Goal: Navigation & Orientation: Find specific page/section

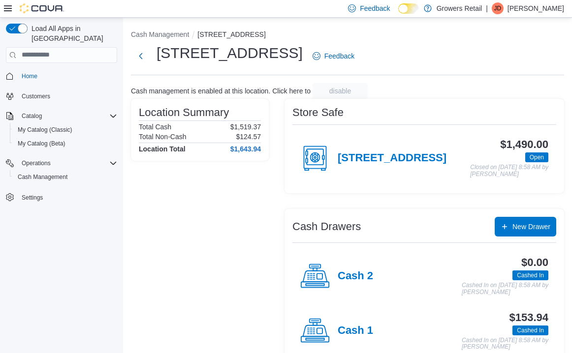
scroll to position [28, 0]
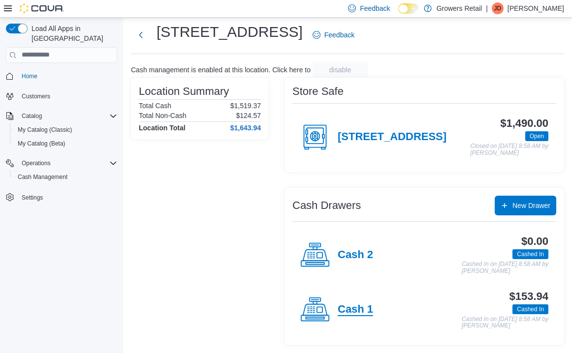
click at [364, 311] on h4 "Cash 1" at bounding box center [354, 310] width 35 height 13
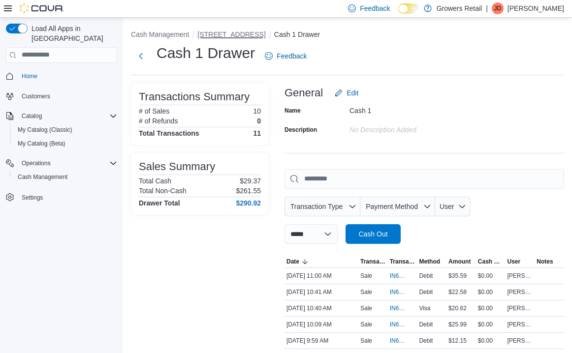
click at [252, 31] on button "[STREET_ADDRESS]" at bounding box center [231, 35] width 68 height 8
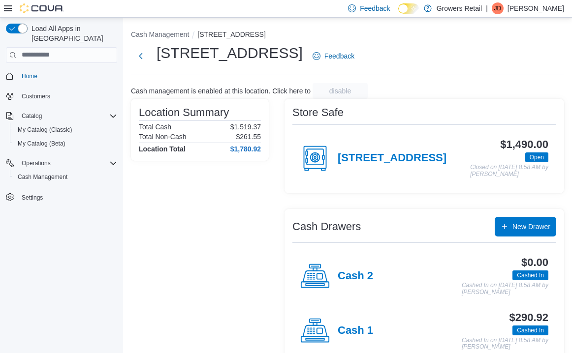
click at [175, 29] on div "Cash Management [STREET_ADDRESS] The Queensway Feedback Cash management is enab…" at bounding box center [347, 196] width 449 height 357
click at [175, 32] on button "Cash Management" at bounding box center [160, 35] width 58 height 8
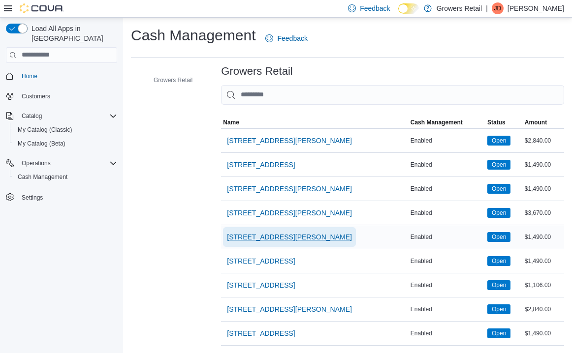
click at [267, 237] on span "[STREET_ADDRESS][PERSON_NAME]" at bounding box center [289, 237] width 125 height 10
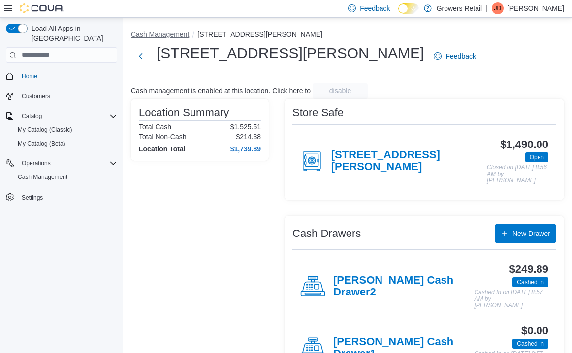
click at [189, 35] on button "Cash Management" at bounding box center [160, 35] width 58 height 8
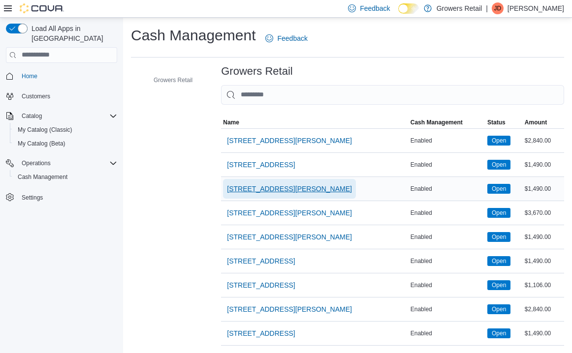
click at [263, 191] on span "[STREET_ADDRESS][PERSON_NAME]" at bounding box center [289, 189] width 125 height 10
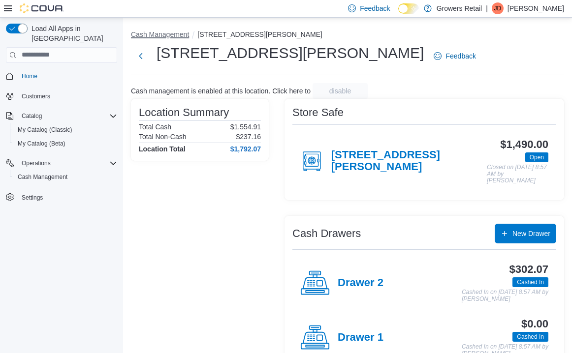
click at [156, 32] on button "Cash Management" at bounding box center [160, 35] width 58 height 8
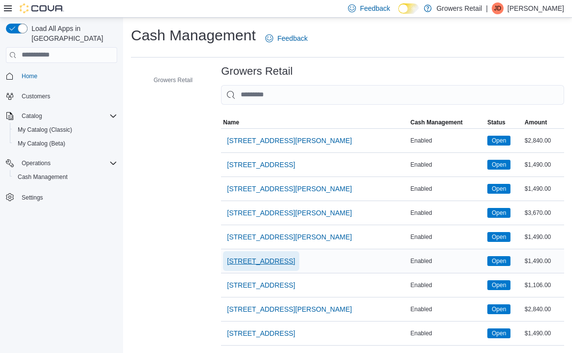
click at [268, 265] on span "[STREET_ADDRESS]" at bounding box center [261, 261] width 68 height 10
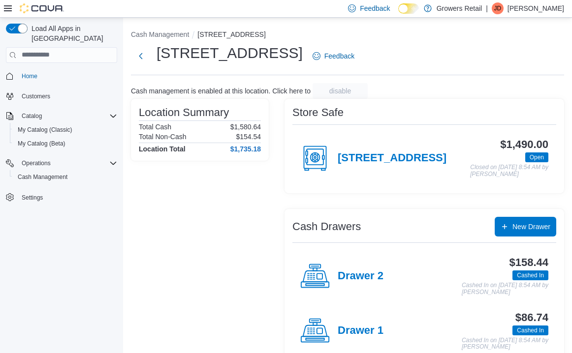
click at [173, 30] on li "Cash Management" at bounding box center [164, 35] width 66 height 10
click at [173, 35] on button "Cash Management" at bounding box center [160, 35] width 58 height 8
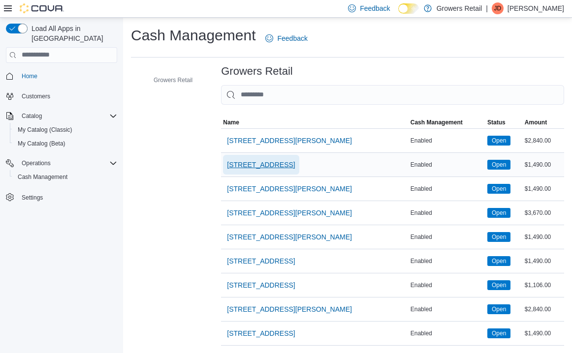
click at [266, 170] on span "[STREET_ADDRESS]" at bounding box center [261, 165] width 68 height 20
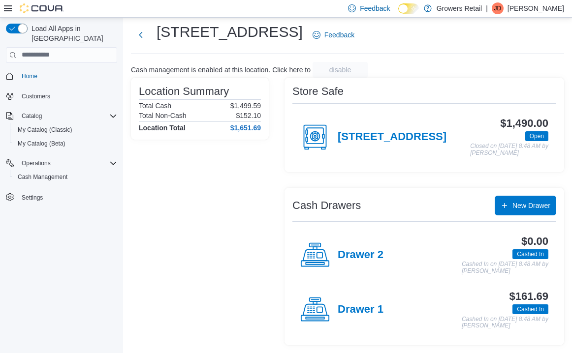
scroll to position [28, 0]
click at [348, 309] on h4 "Drawer 1" at bounding box center [360, 310] width 46 height 13
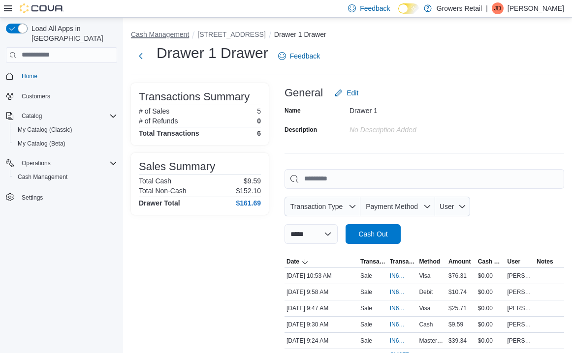
click at [167, 33] on button "Cash Management" at bounding box center [160, 35] width 58 height 8
